Goal: Information Seeking & Learning: Learn about a topic

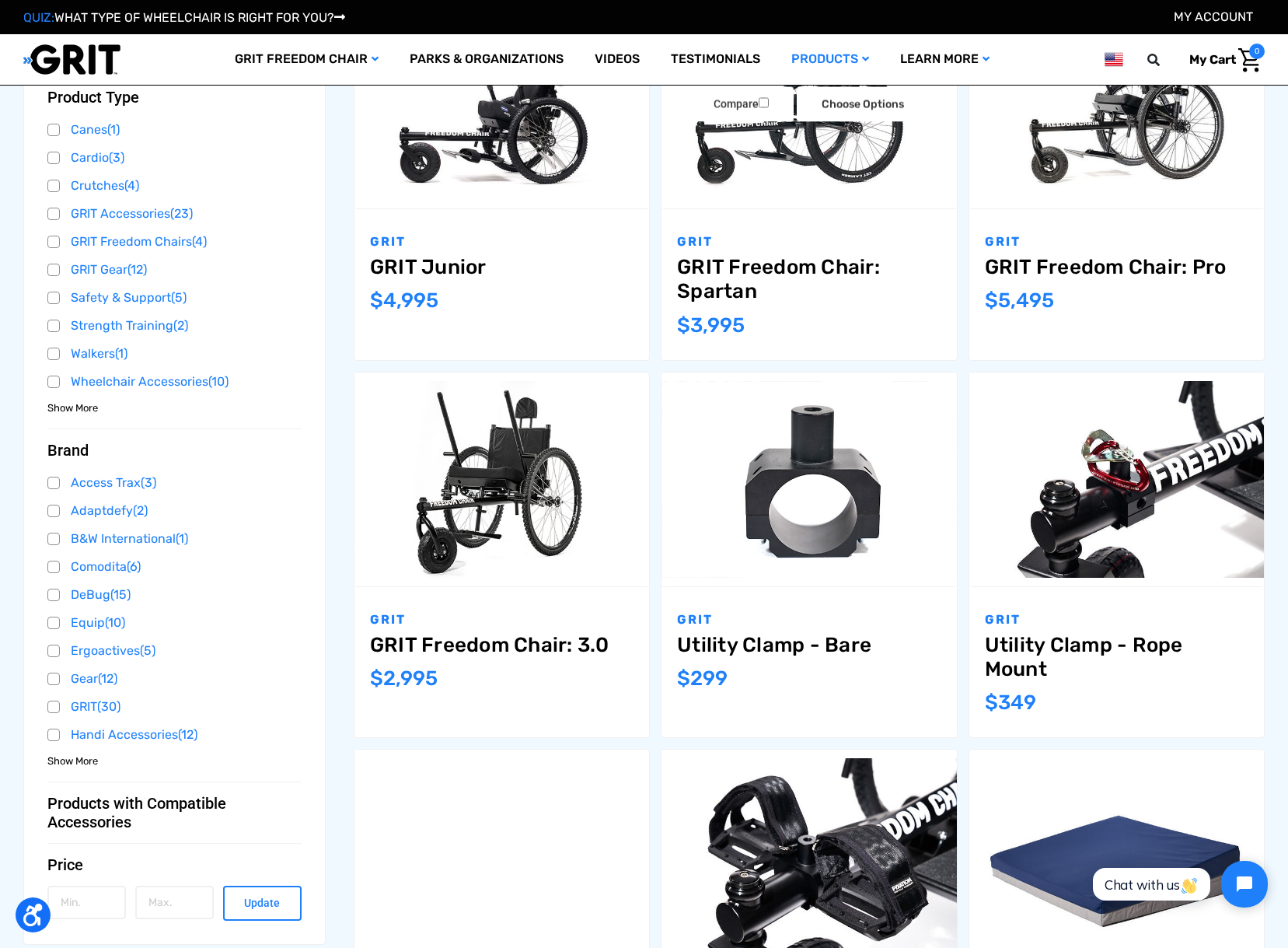
scroll to position [374, 0]
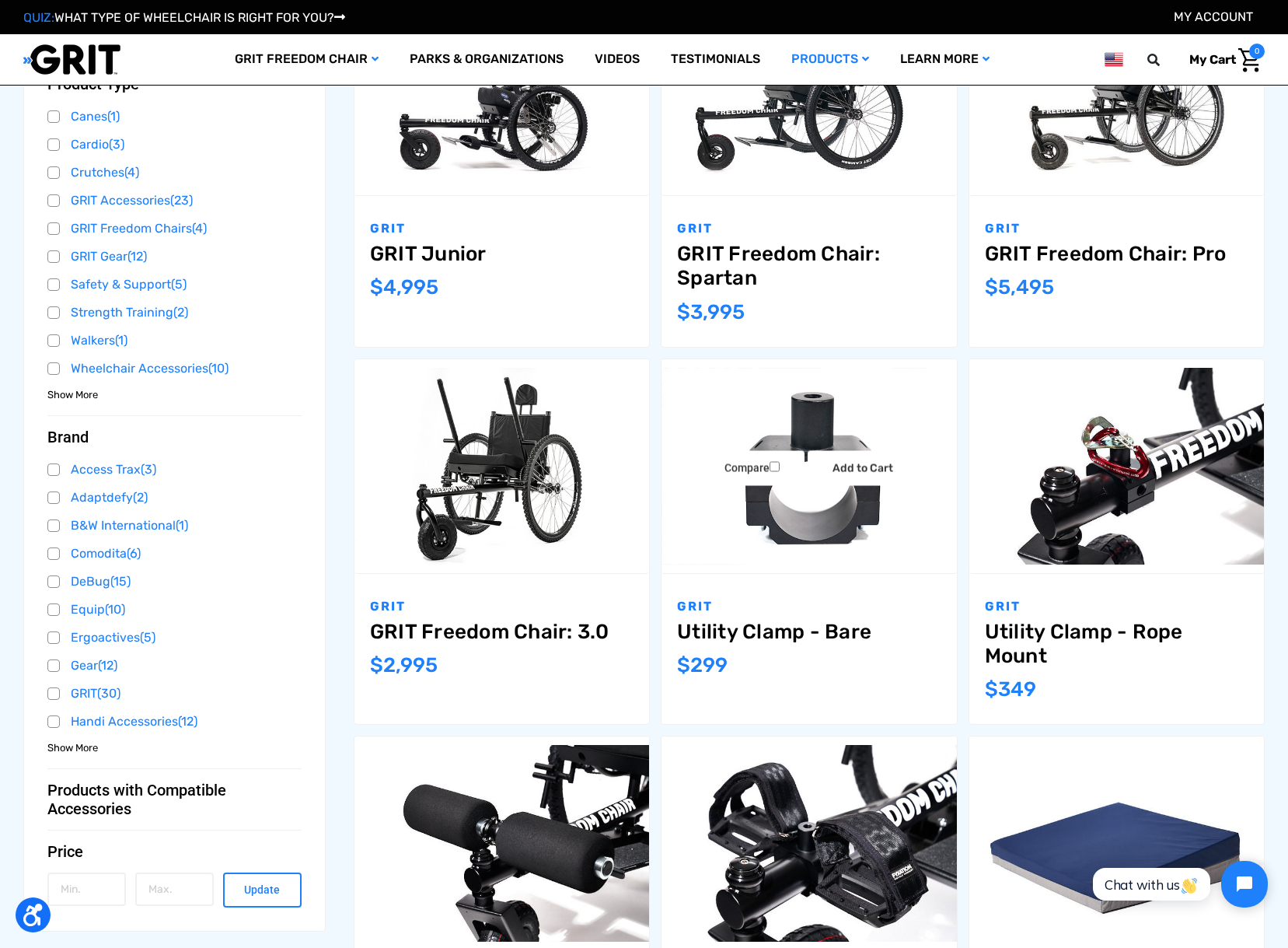
click at [776, 630] on link "Utility Clamp - Bare" at bounding box center [809, 632] width 264 height 24
click at [795, 467] on label "Compare" at bounding box center [752, 469] width 105 height 35
click at [780, 467] on input "Compare" at bounding box center [775, 467] width 10 height 10
checkbox input "true"
click at [751, 561] on img "Utility Clamp - Bare,$299.00\a" at bounding box center [809, 465] width 295 height 196
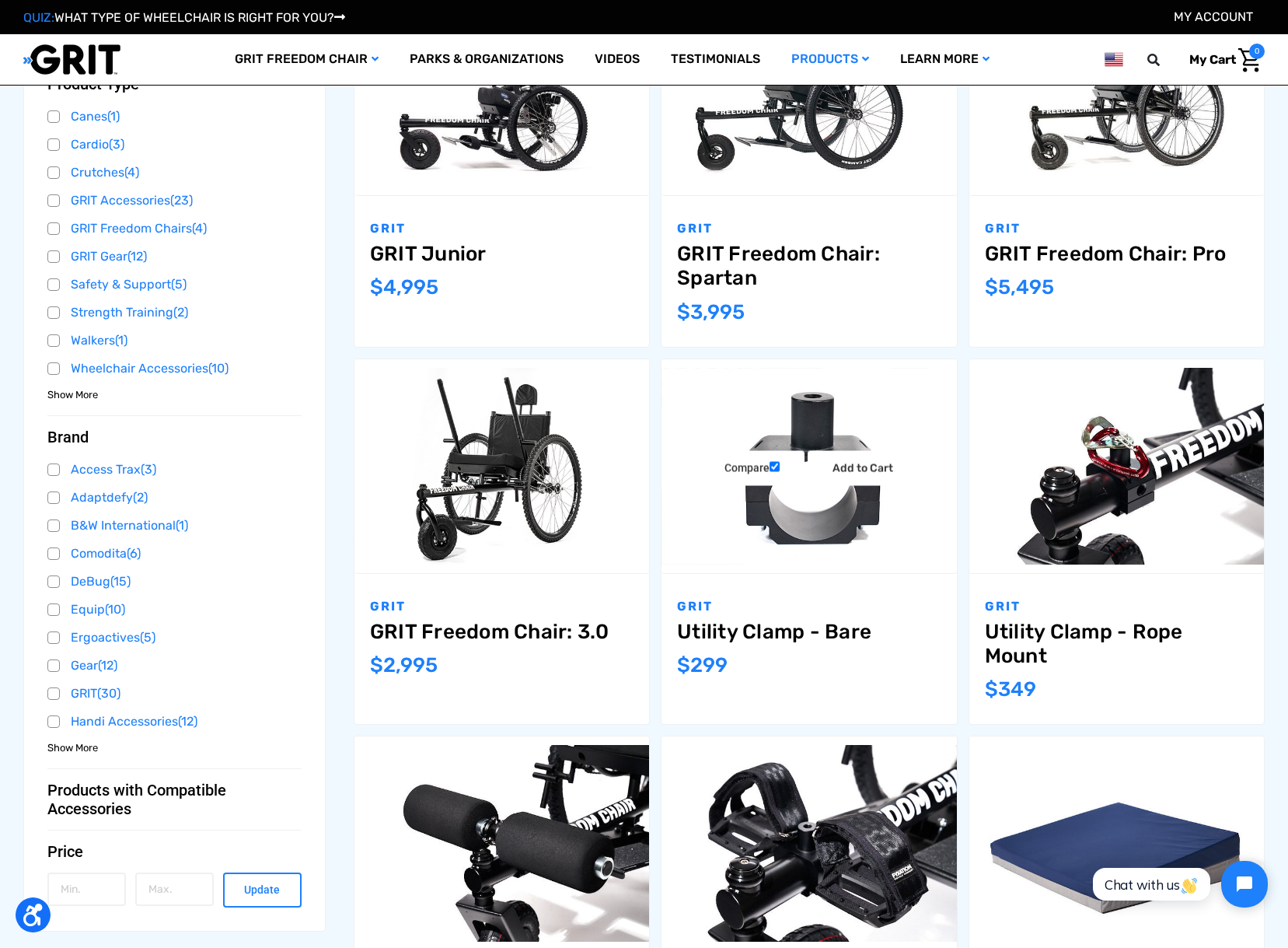
click at [776, 546] on img "Utility Clamp - Bare,$299.00\a" at bounding box center [809, 465] width 295 height 196
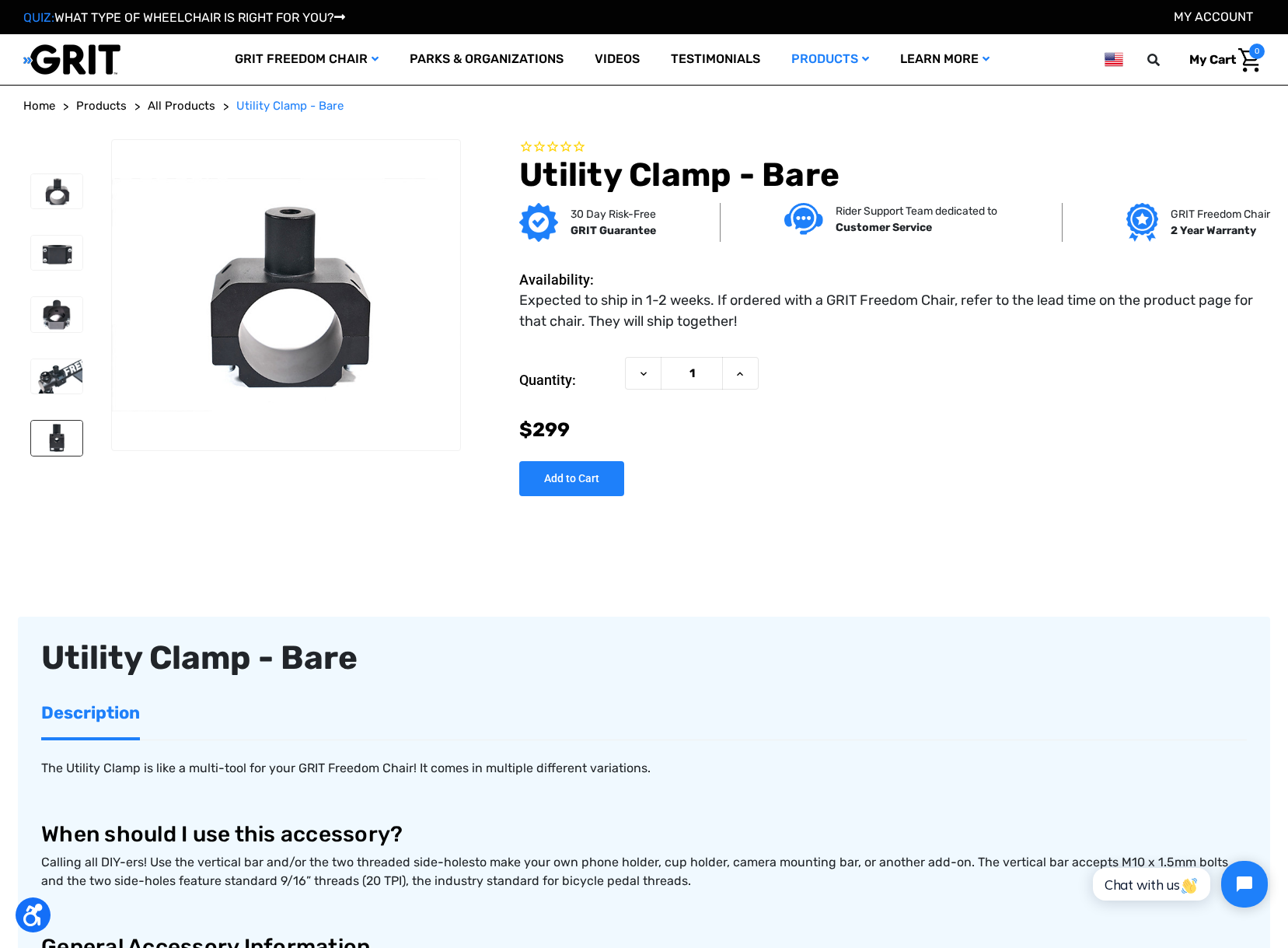
click at [57, 450] on img at bounding box center [57, 437] width 51 height 34
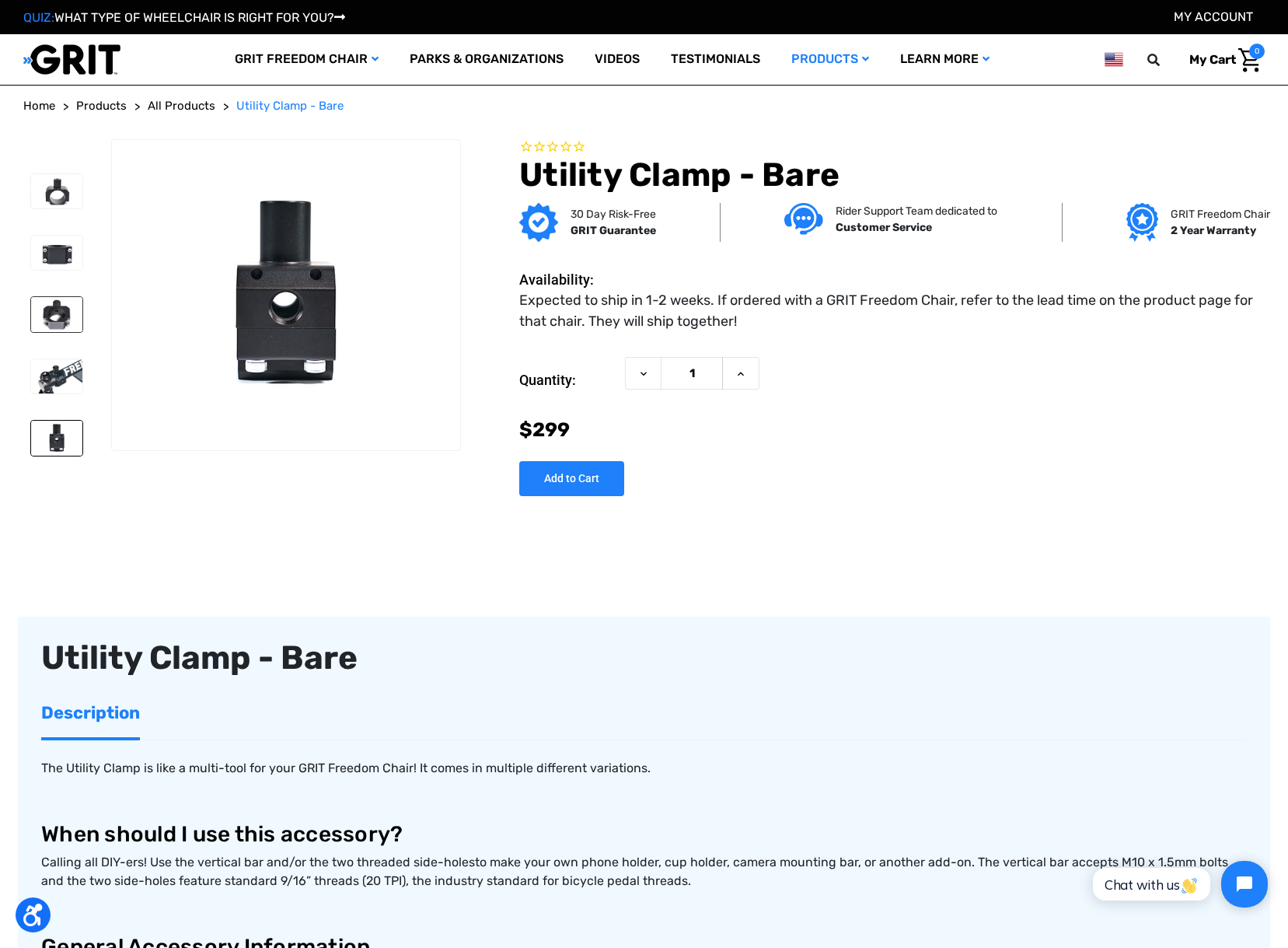
click at [57, 306] on img at bounding box center [57, 313] width 51 height 34
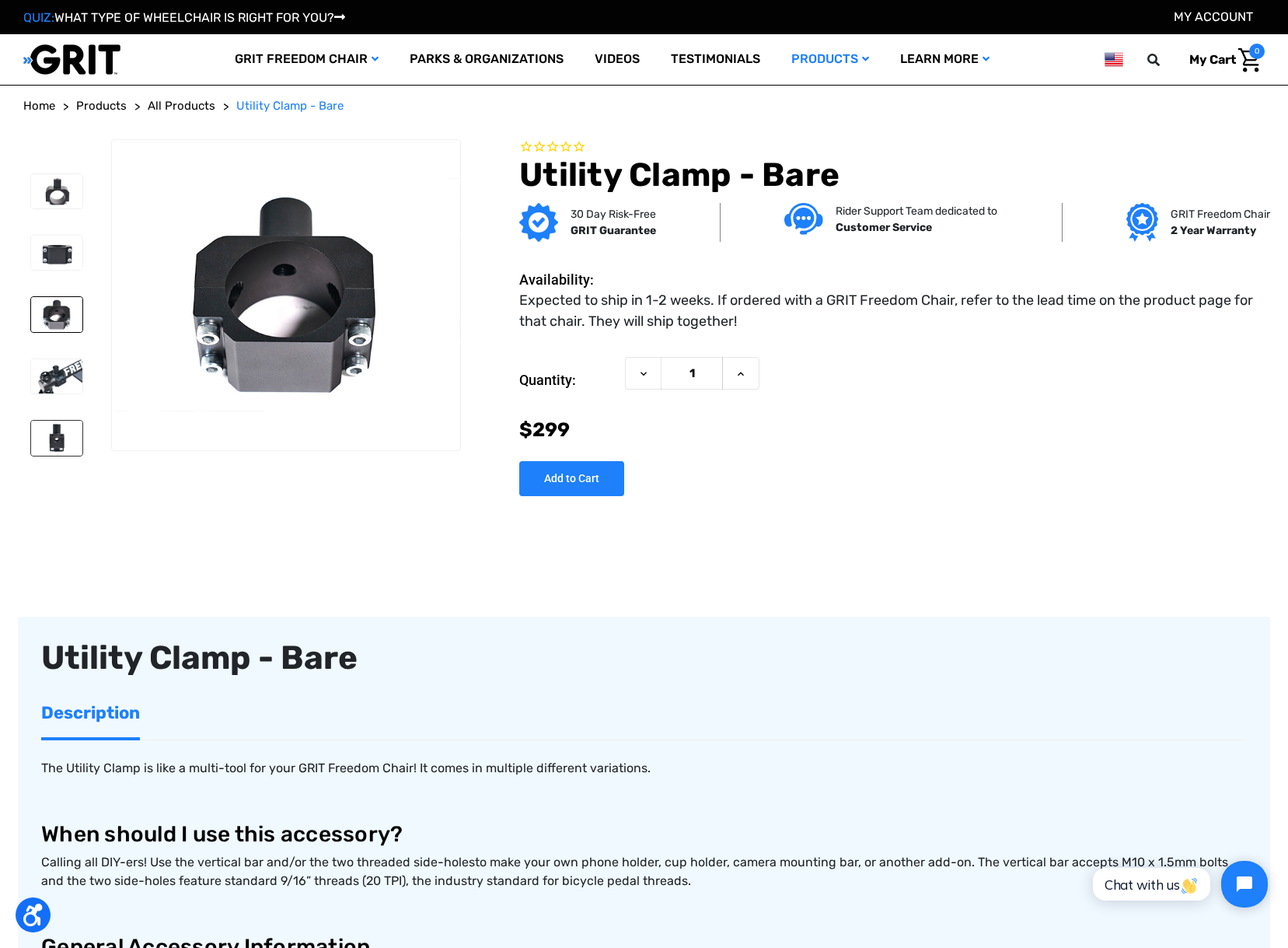
click at [46, 450] on img at bounding box center [57, 437] width 51 height 34
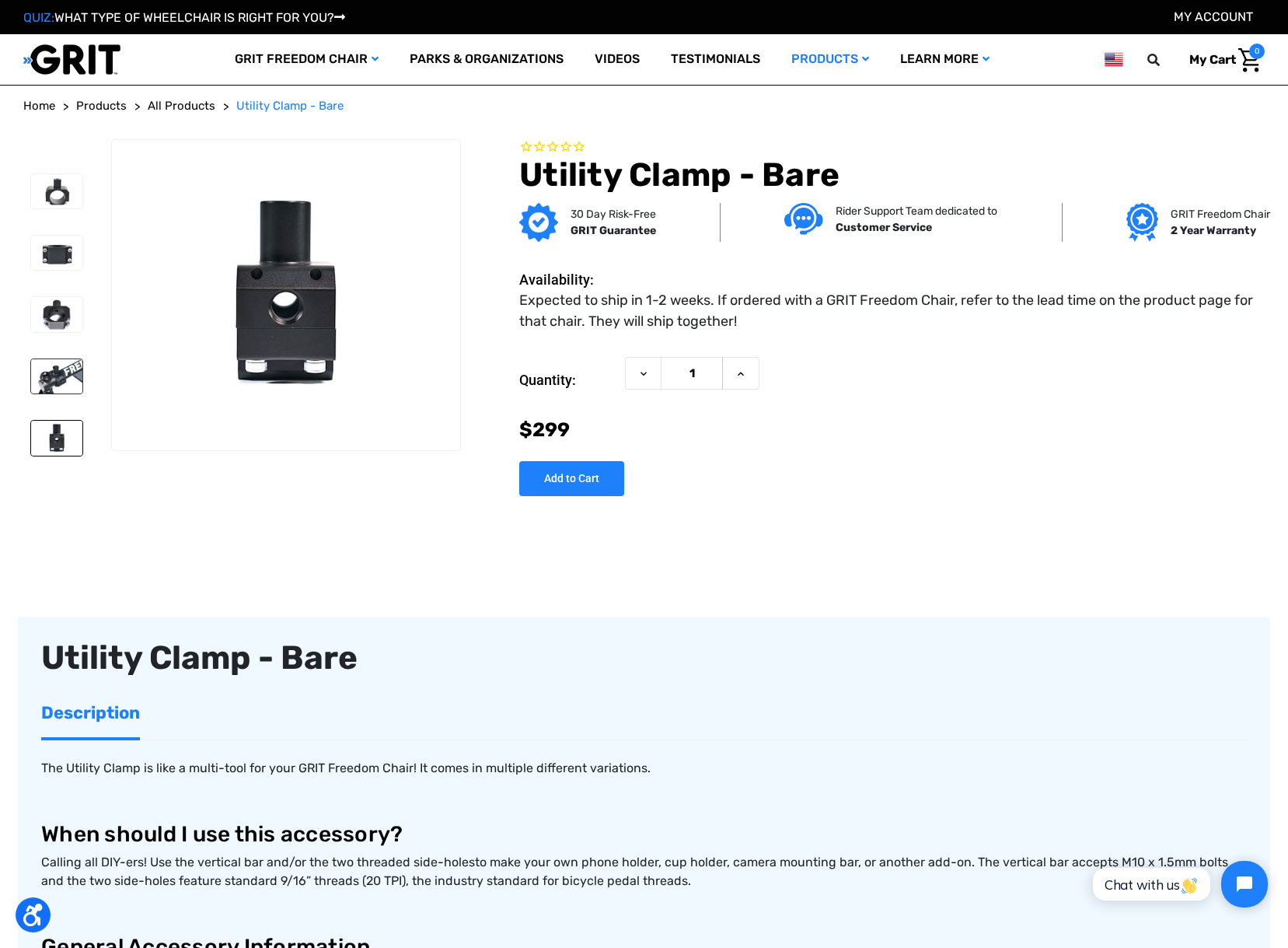
click at [57, 370] on img at bounding box center [57, 376] width 51 height 34
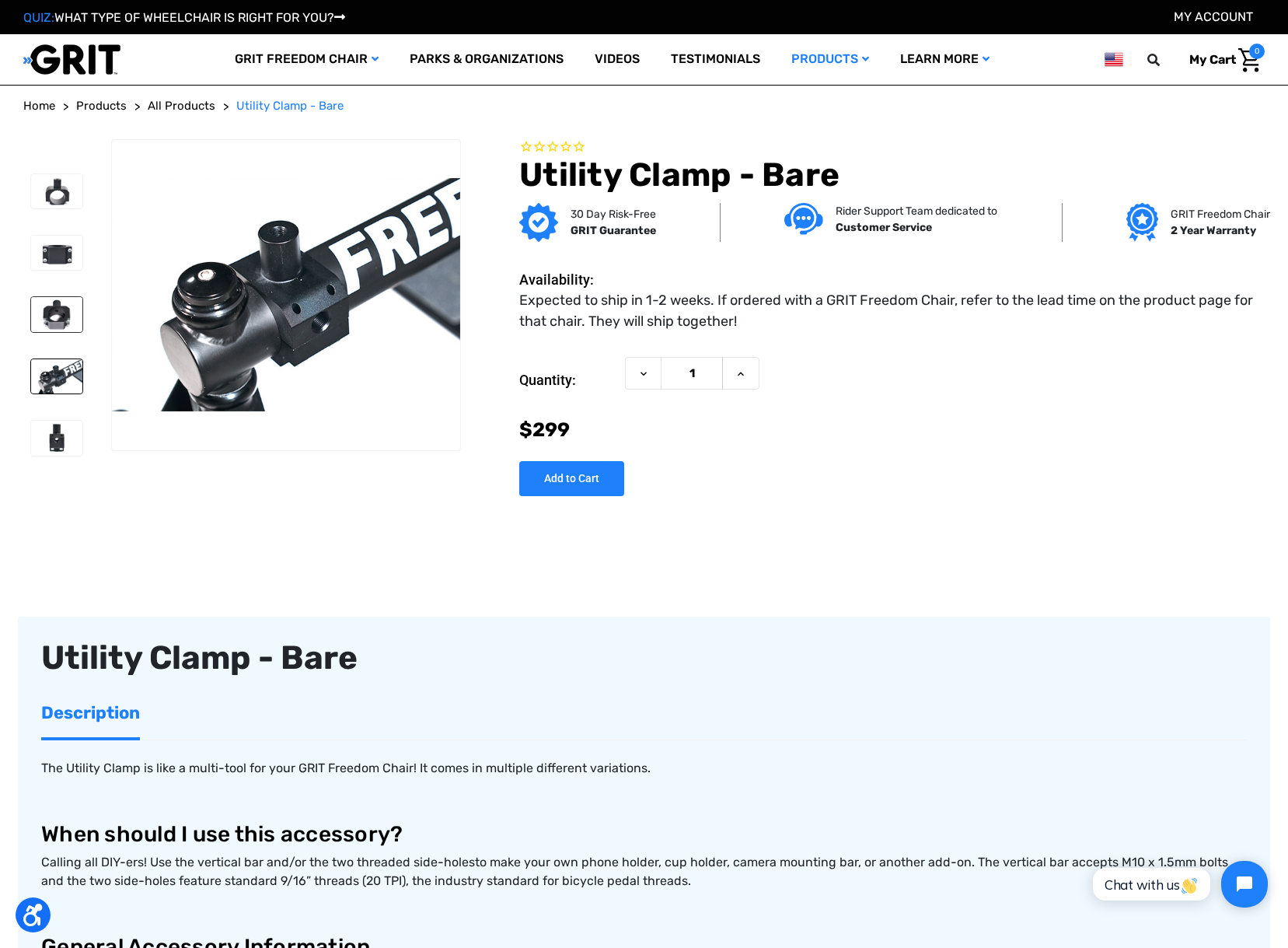
click at [53, 314] on img at bounding box center [57, 313] width 51 height 34
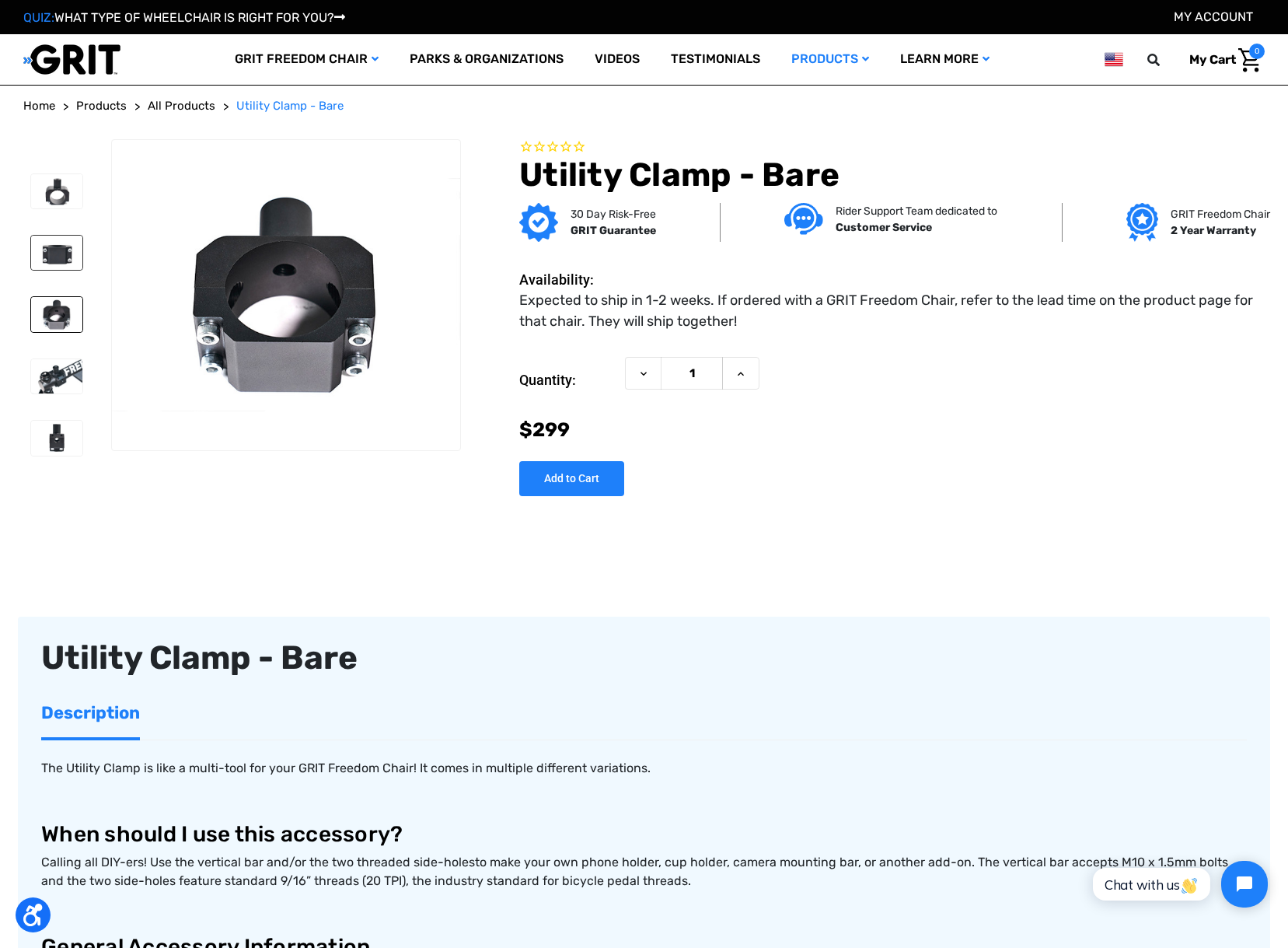
click at [51, 261] on img at bounding box center [57, 252] width 51 height 34
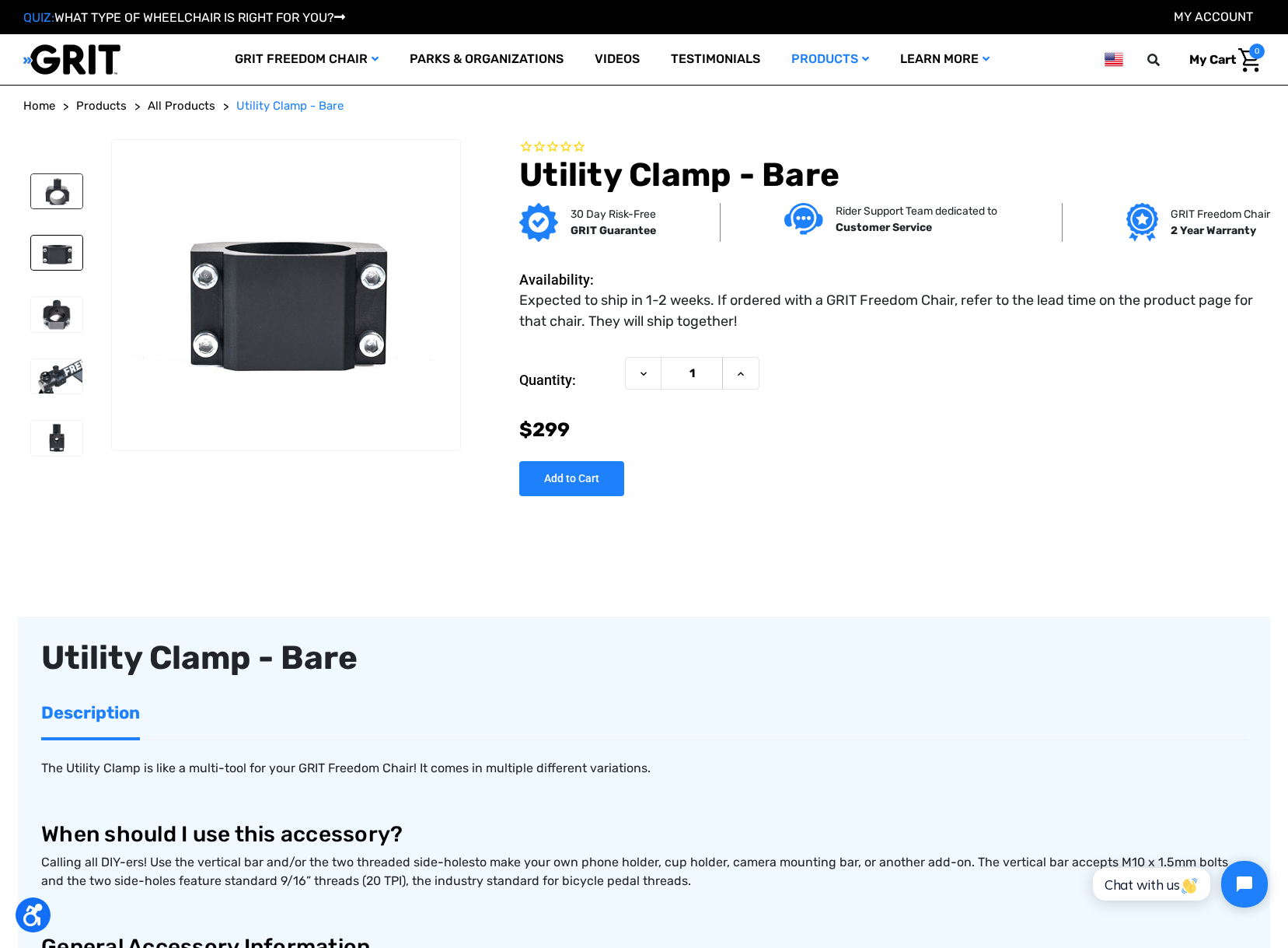
click at [55, 199] on img at bounding box center [57, 191] width 51 height 34
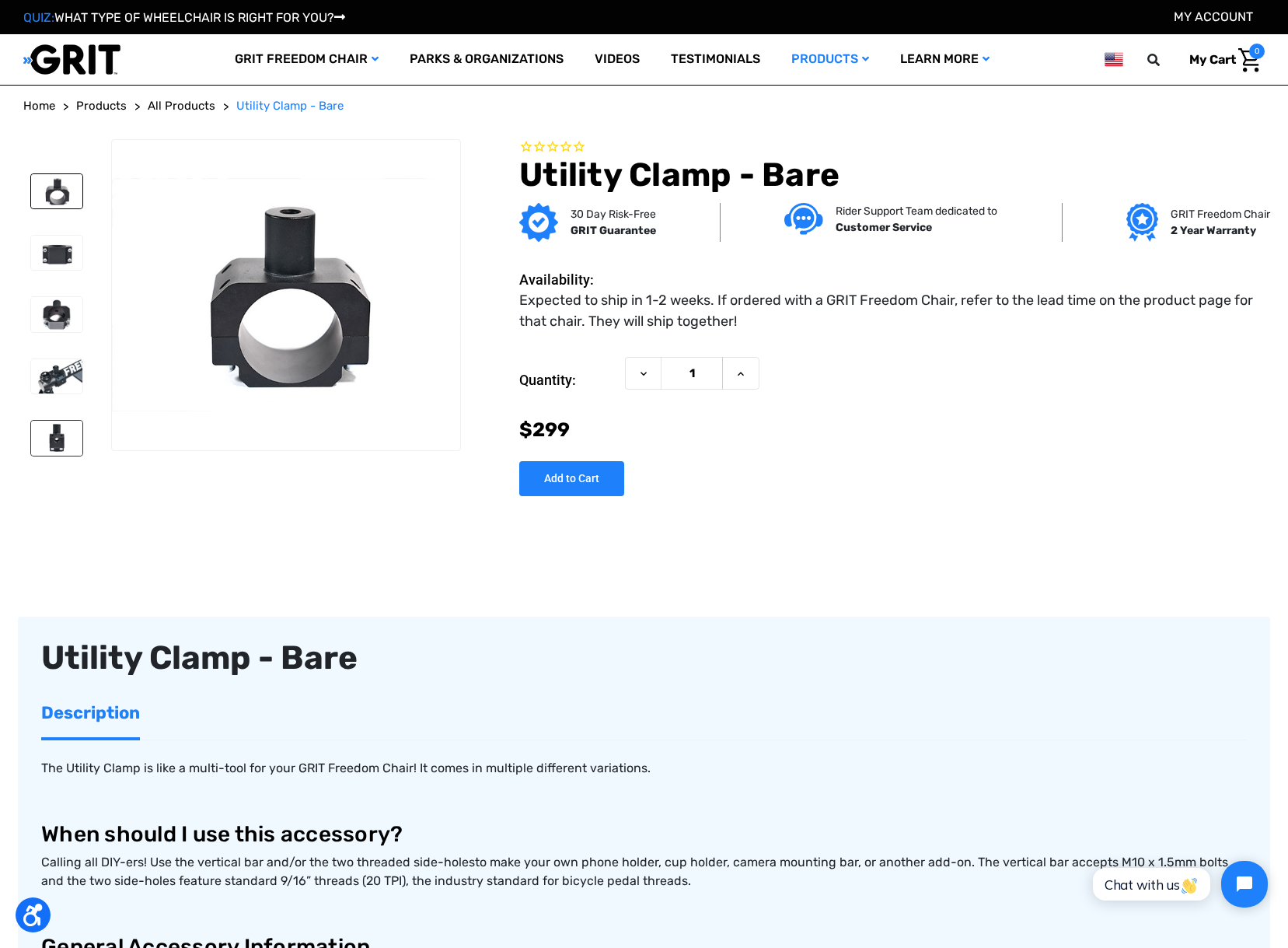
click at [57, 446] on img at bounding box center [57, 437] width 51 height 34
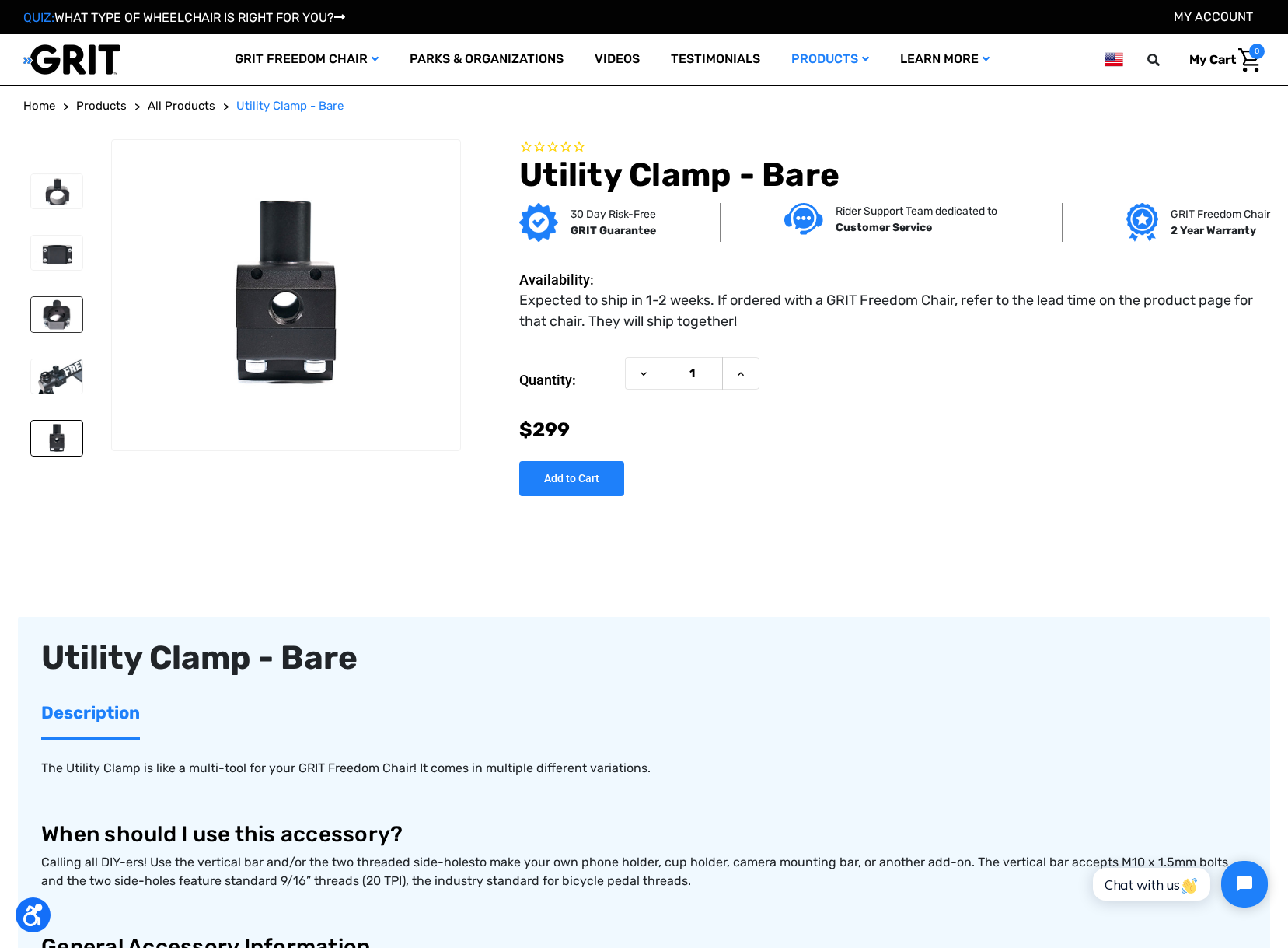
click at [65, 316] on img at bounding box center [57, 313] width 51 height 34
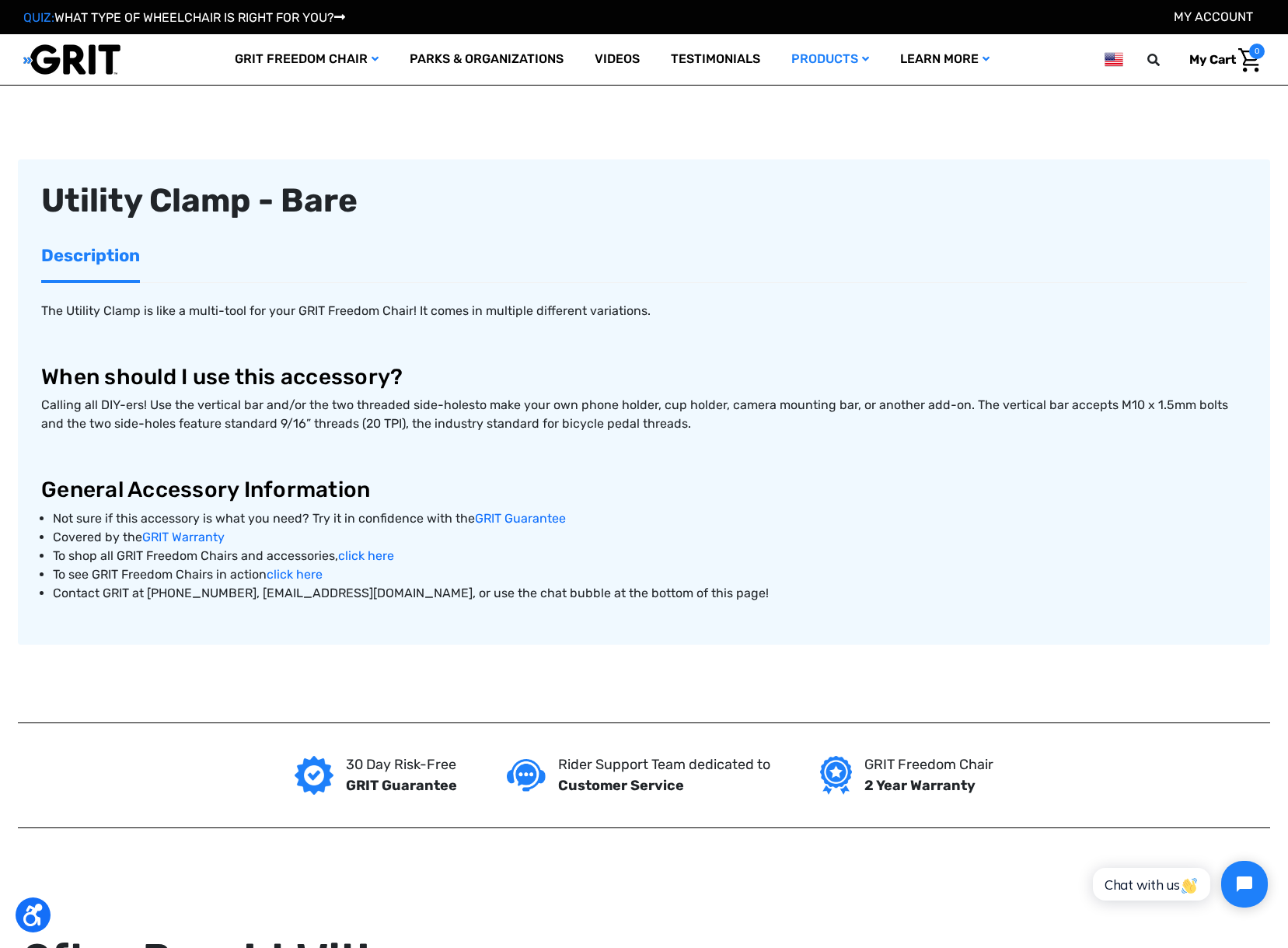
scroll to position [374, 0]
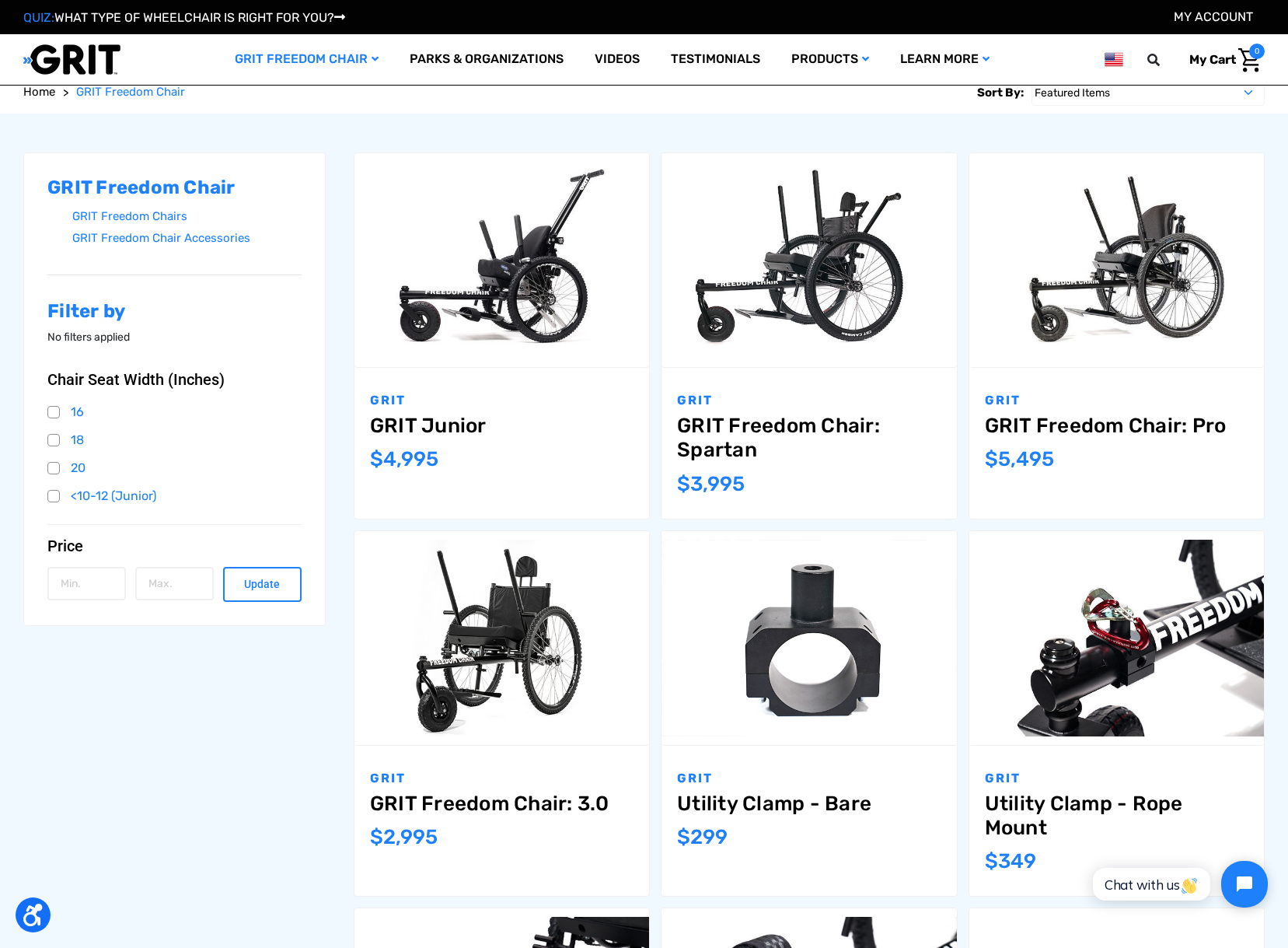
scroll to position [280, 0]
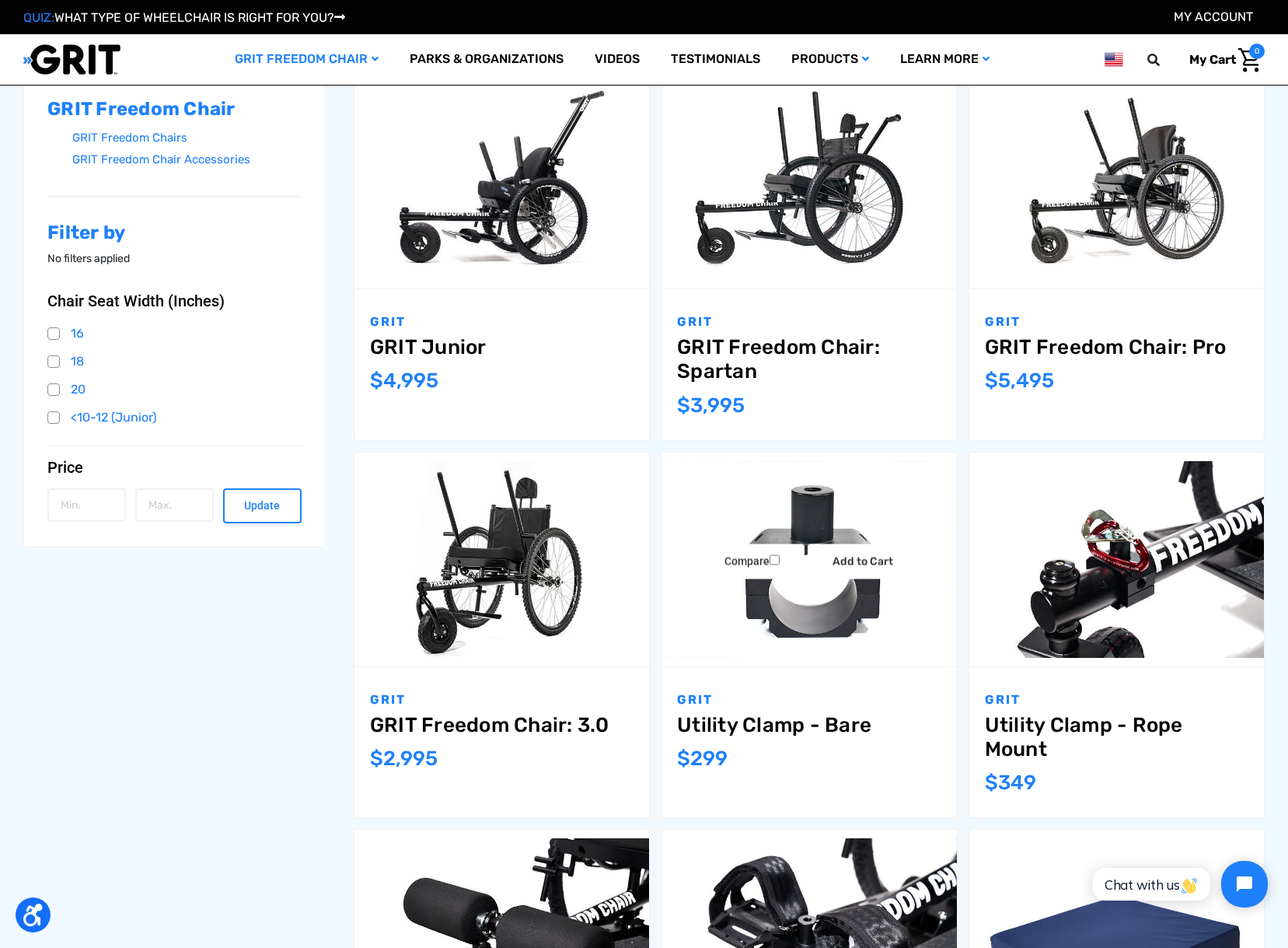
click at [804, 732] on link "Utility Clamp - Bare" at bounding box center [809, 725] width 264 height 24
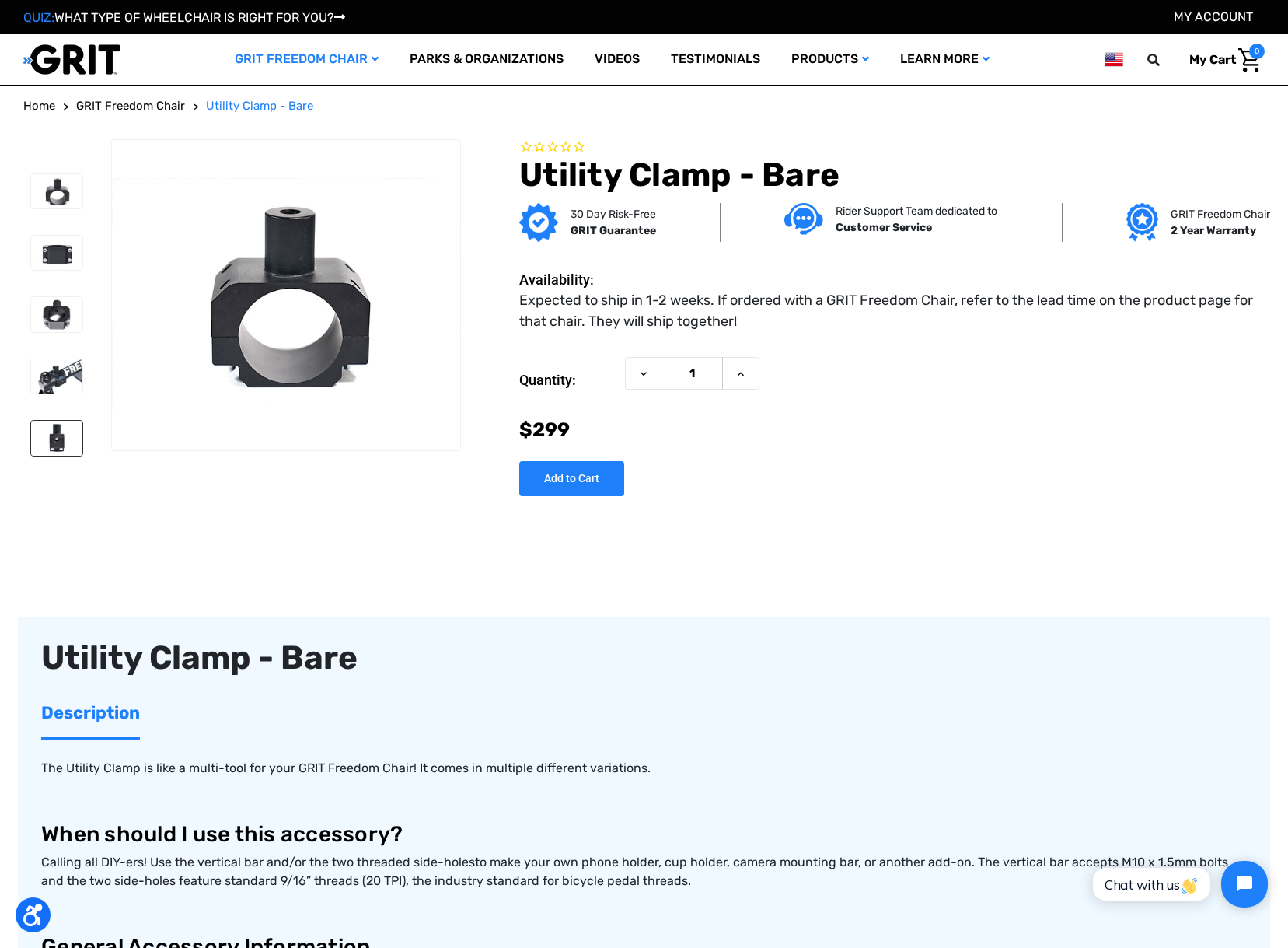
click at [60, 445] on img at bounding box center [57, 437] width 51 height 34
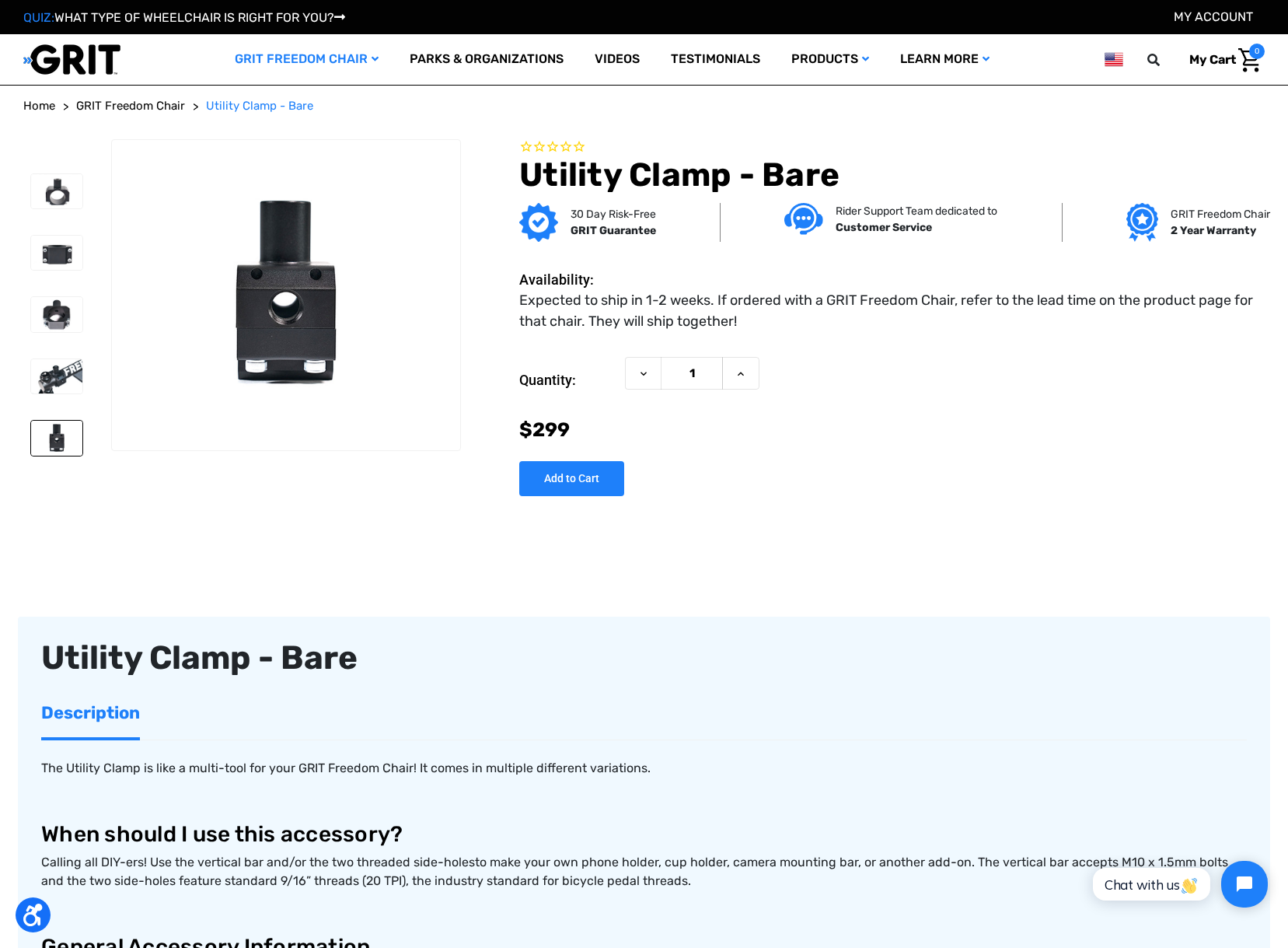
click at [49, 441] on img at bounding box center [57, 437] width 51 height 34
click at [48, 246] on img at bounding box center [57, 252] width 51 height 34
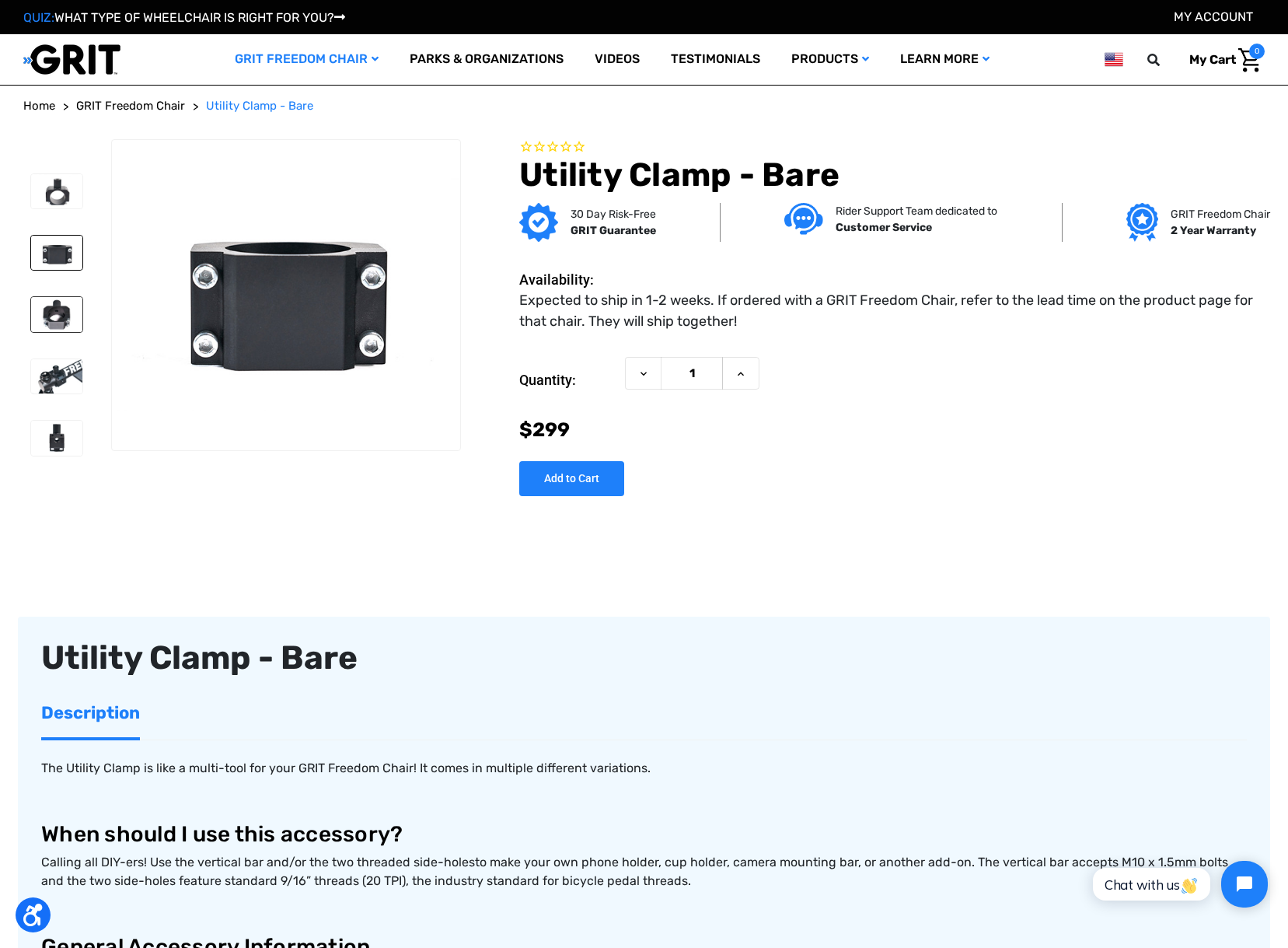
click at [56, 319] on img at bounding box center [57, 313] width 51 height 34
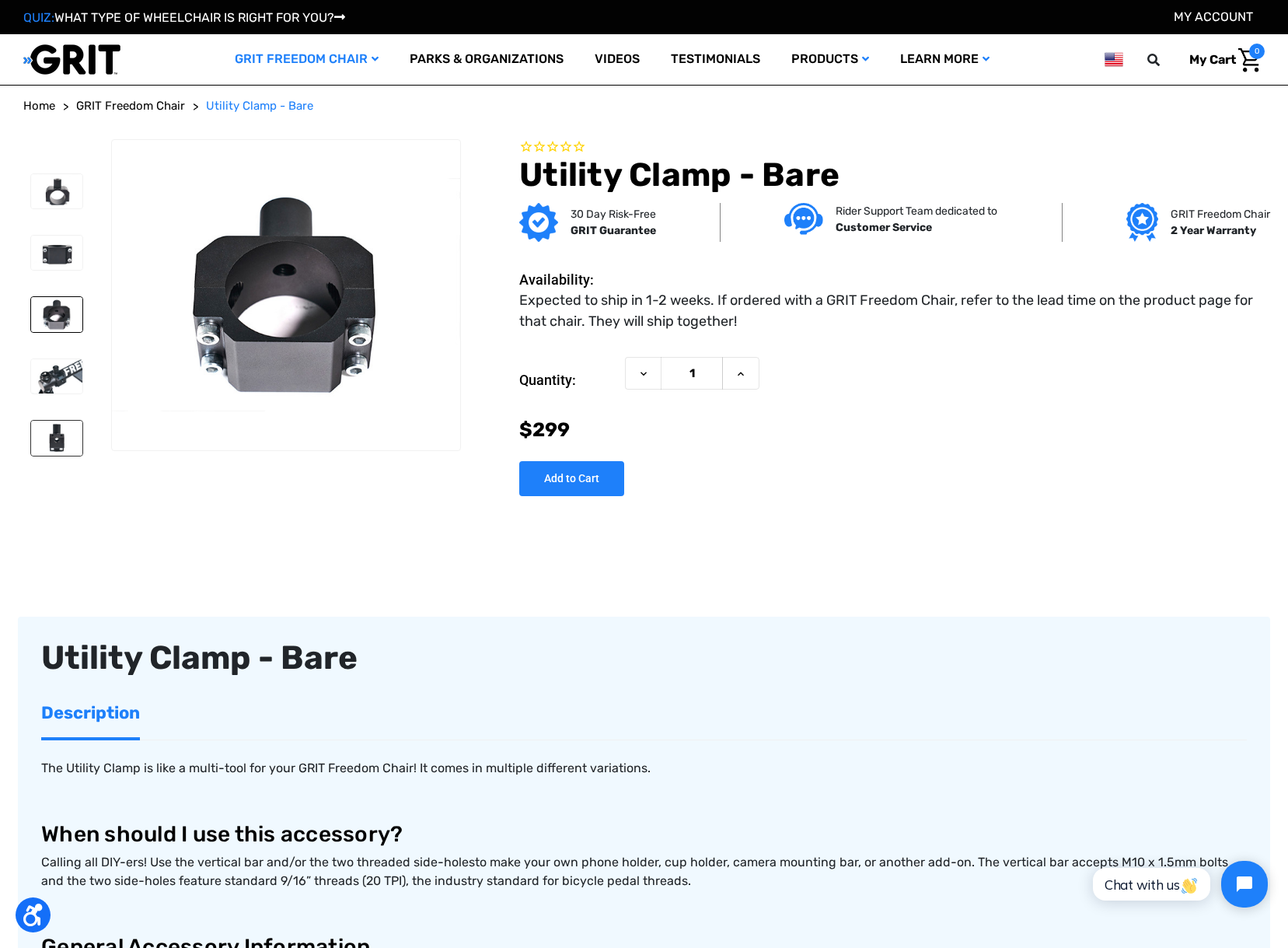
click at [59, 447] on img at bounding box center [57, 437] width 51 height 34
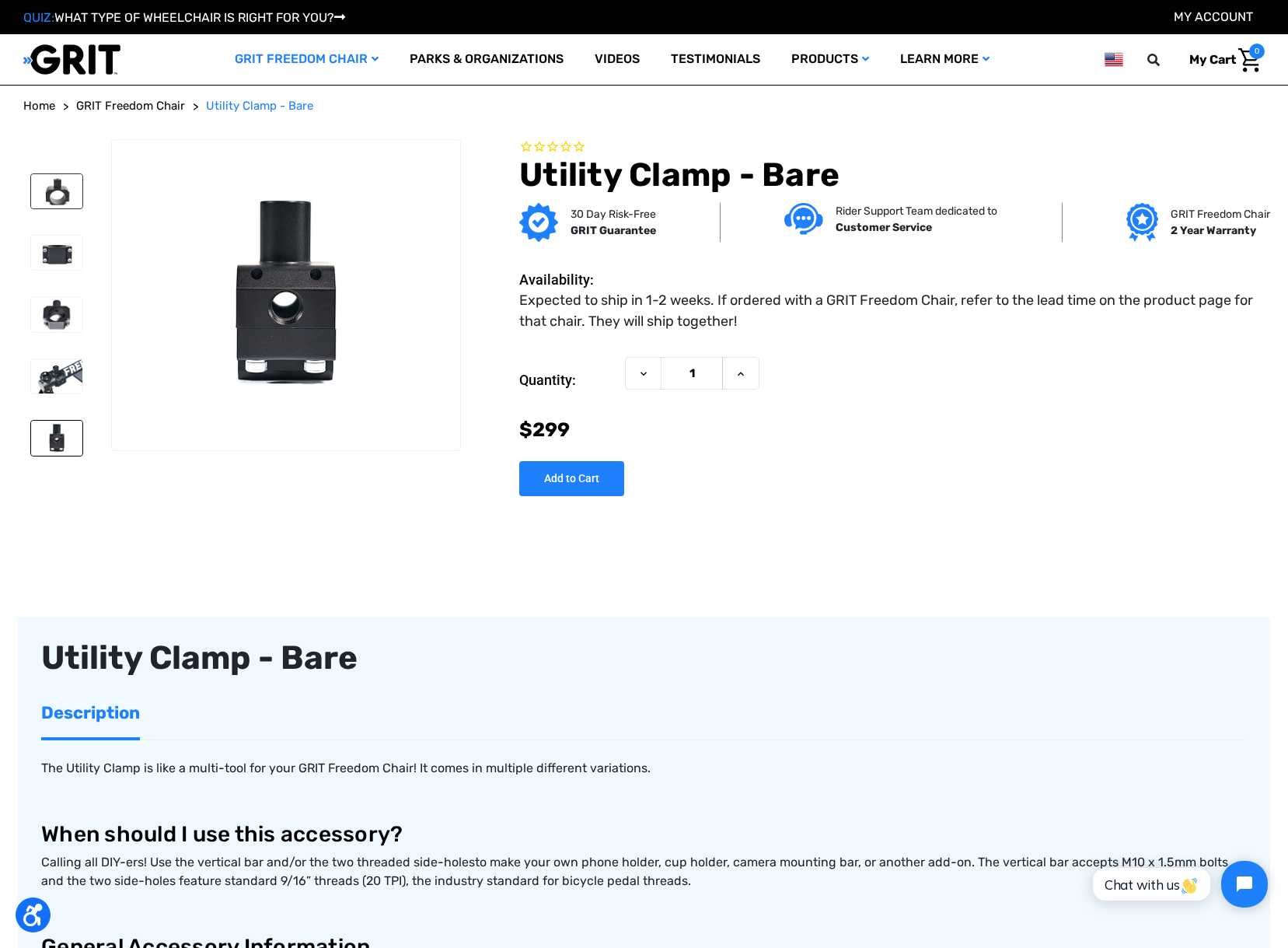
click at [64, 197] on img at bounding box center [57, 191] width 51 height 34
